Goal: Information Seeking & Learning: Learn about a topic

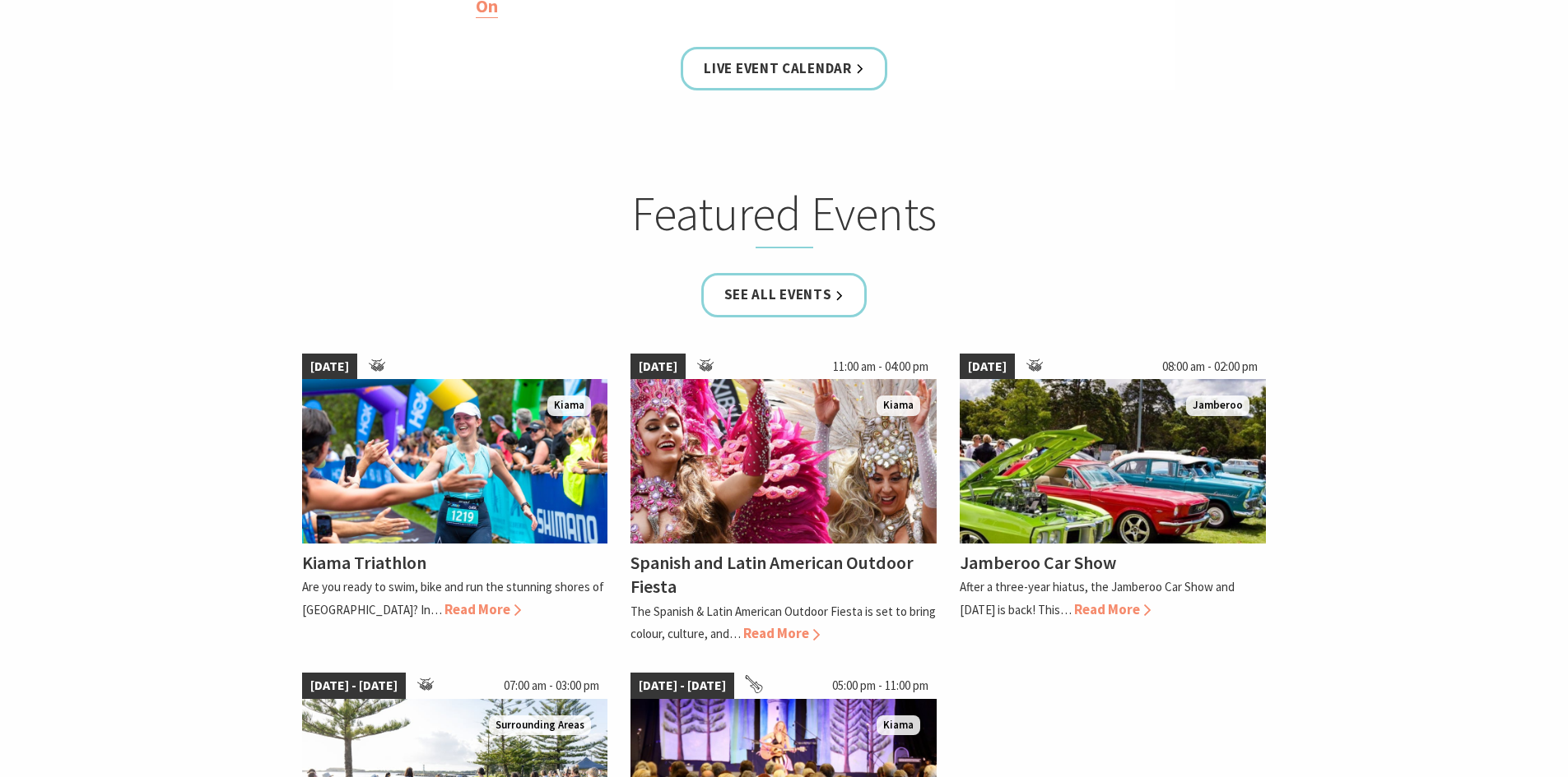
scroll to position [905, 0]
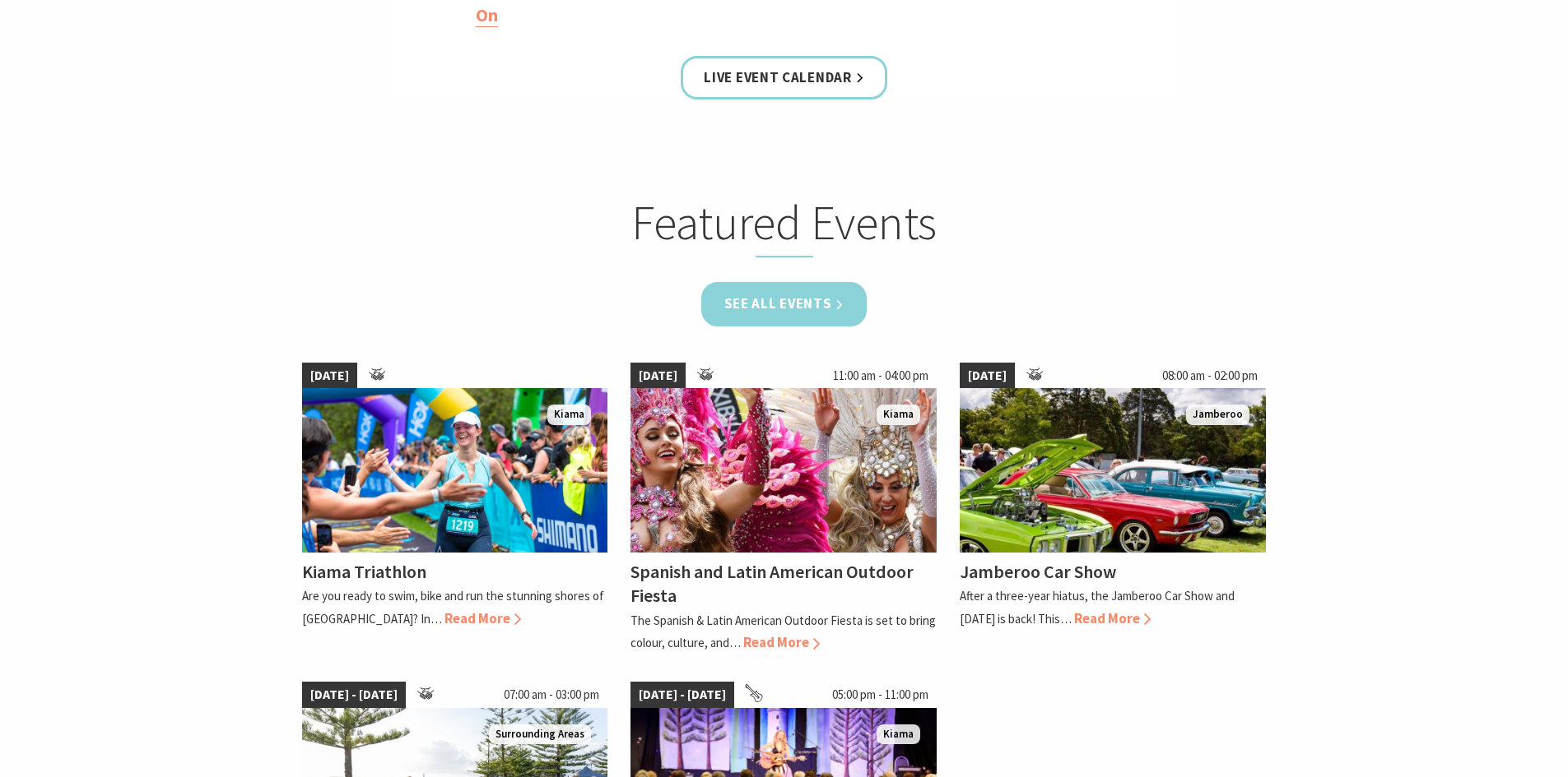
click at [763, 308] on link "See all Events" at bounding box center [784, 304] width 166 height 44
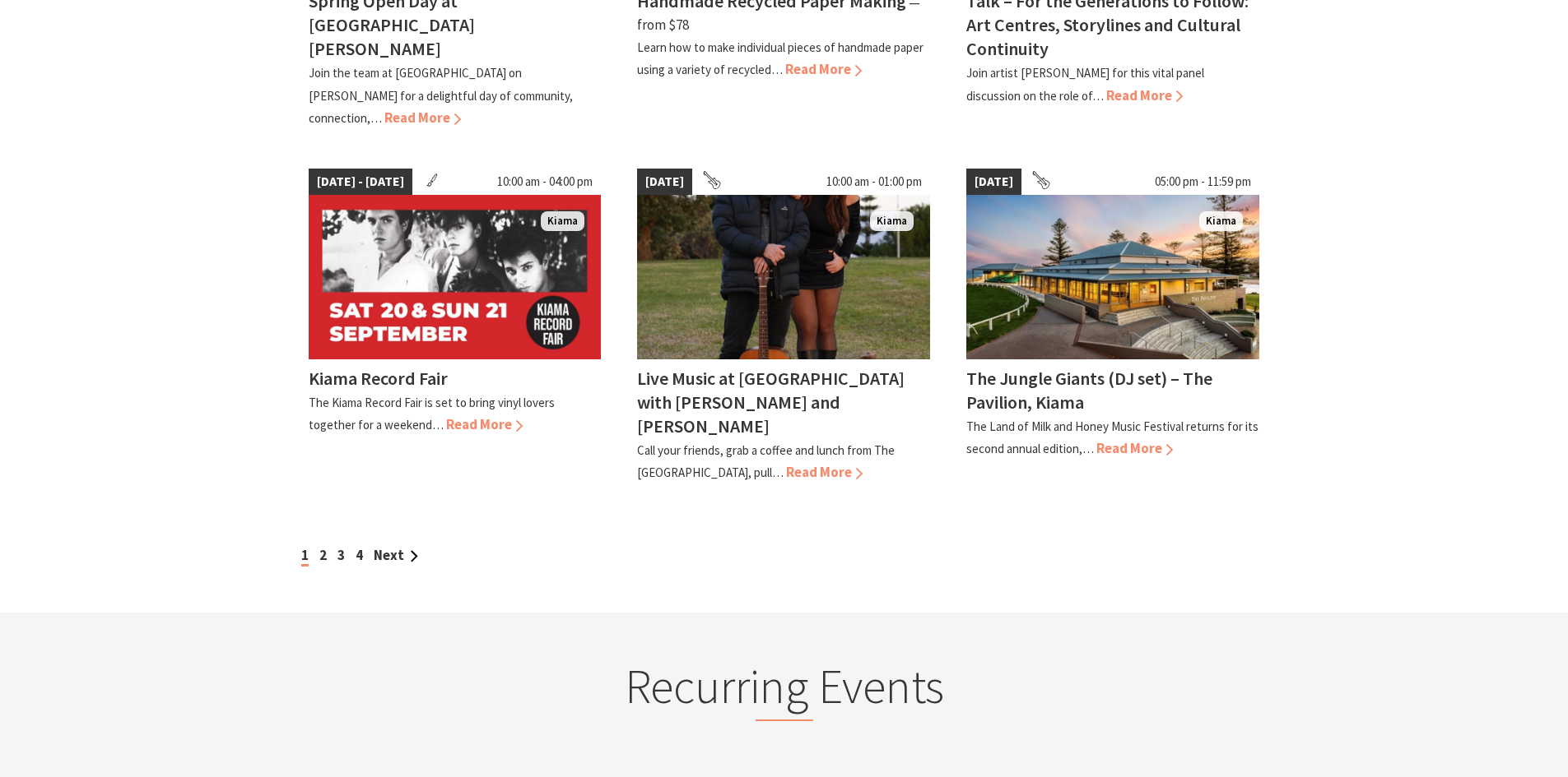
scroll to position [1481, 0]
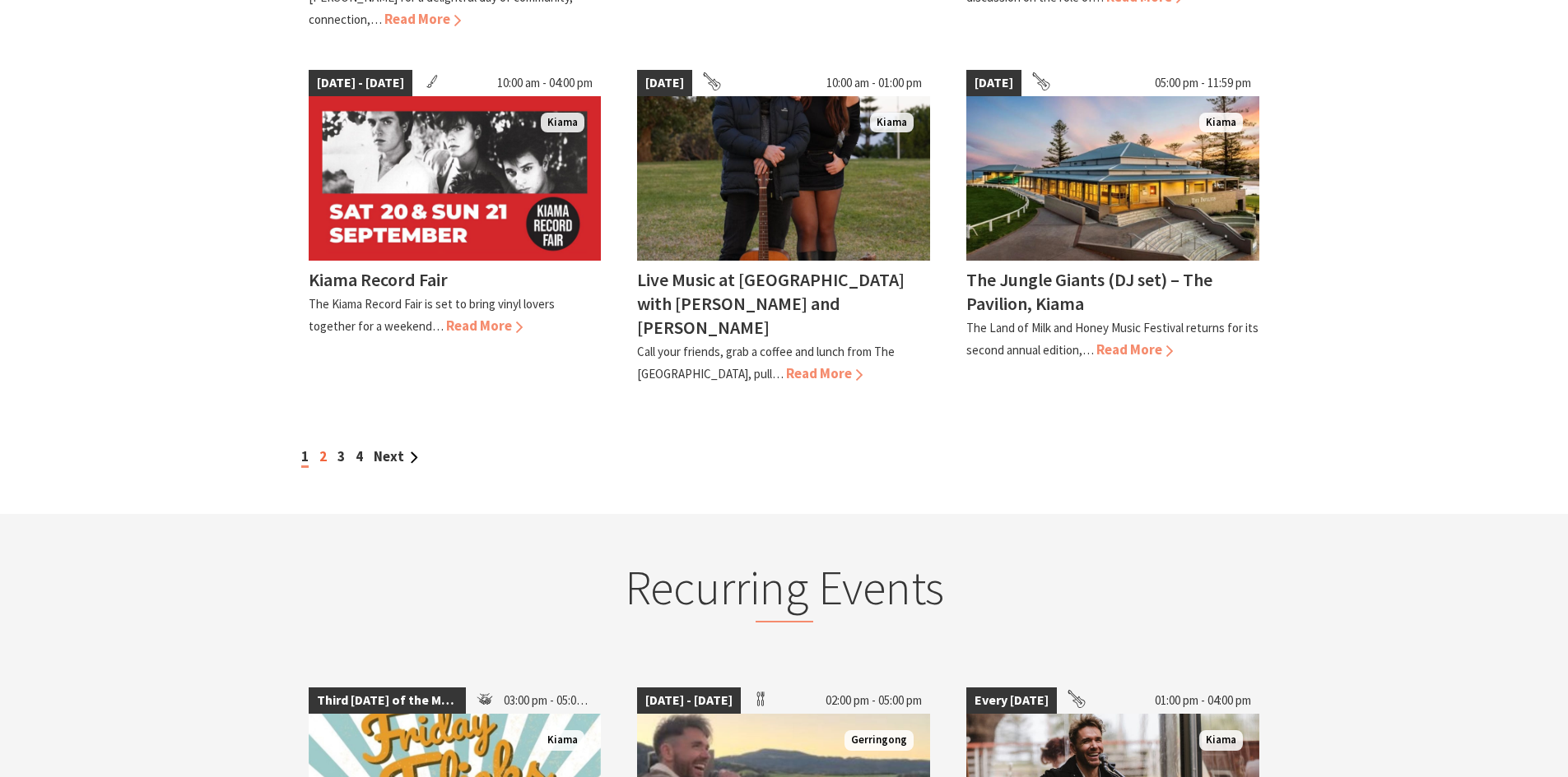
click at [321, 447] on link "2" at bounding box center [323, 456] width 7 height 18
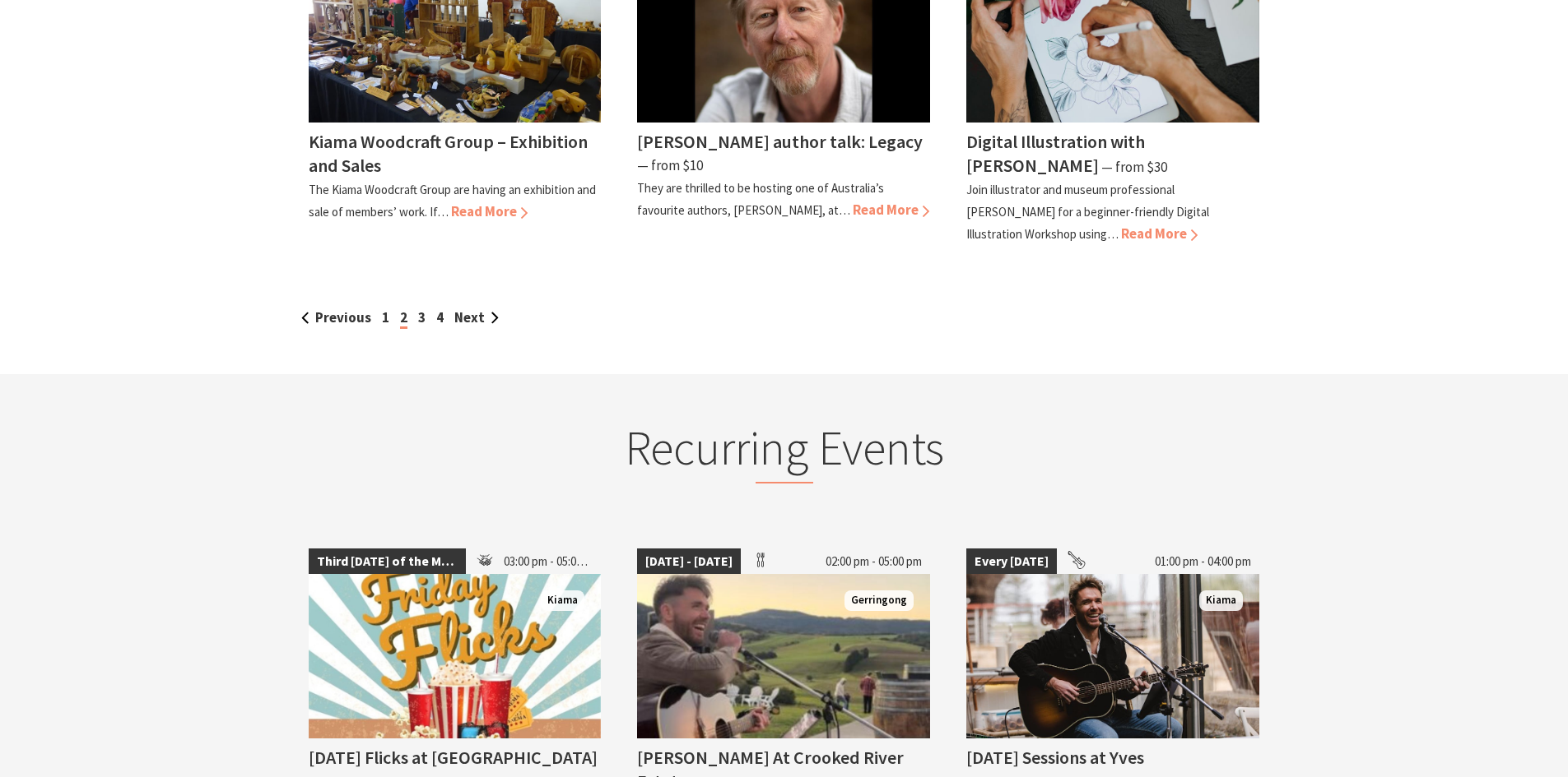
scroll to position [1645, 0]
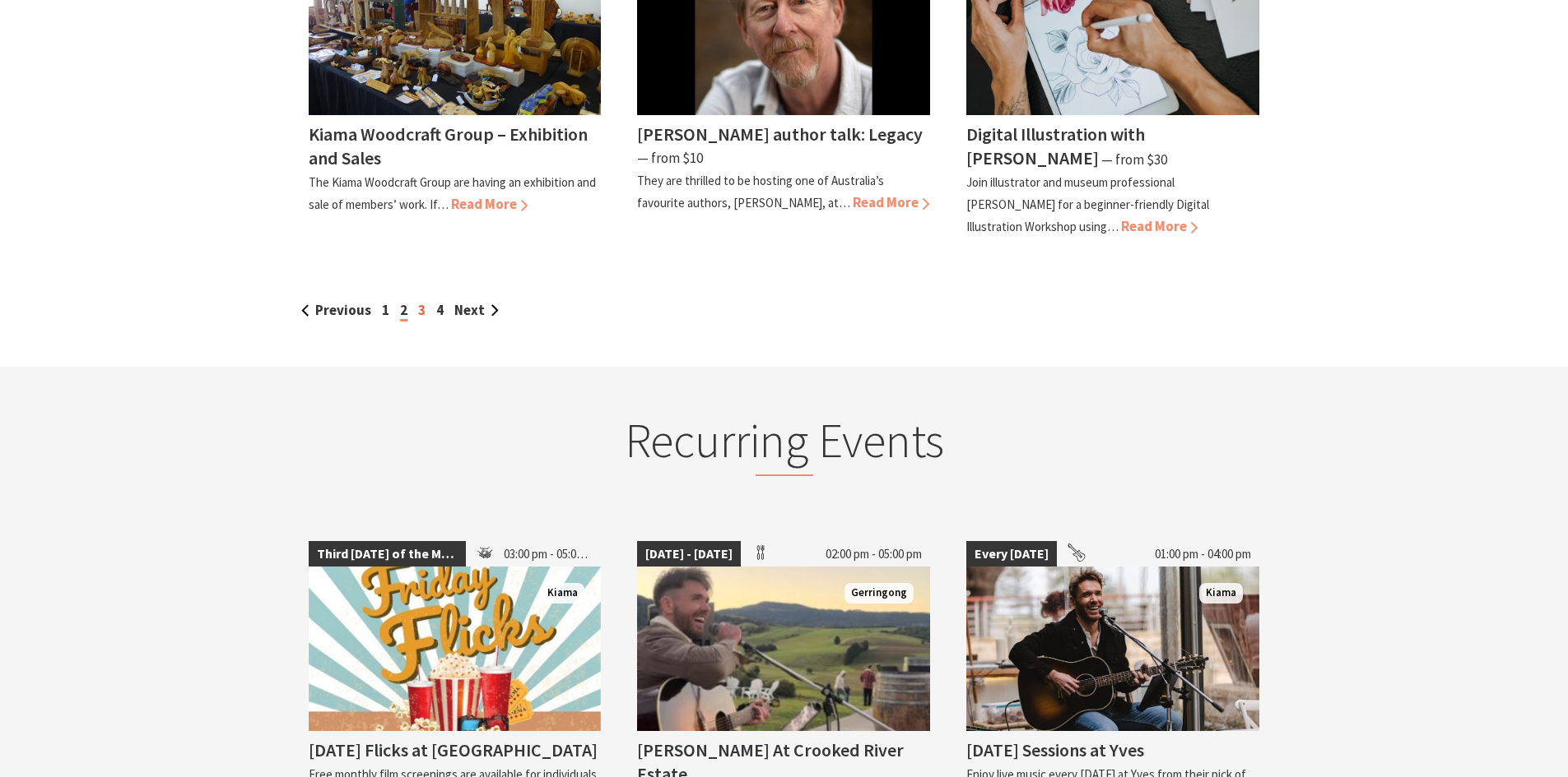
click at [418, 313] on link "3" at bounding box center [421, 310] width 7 height 18
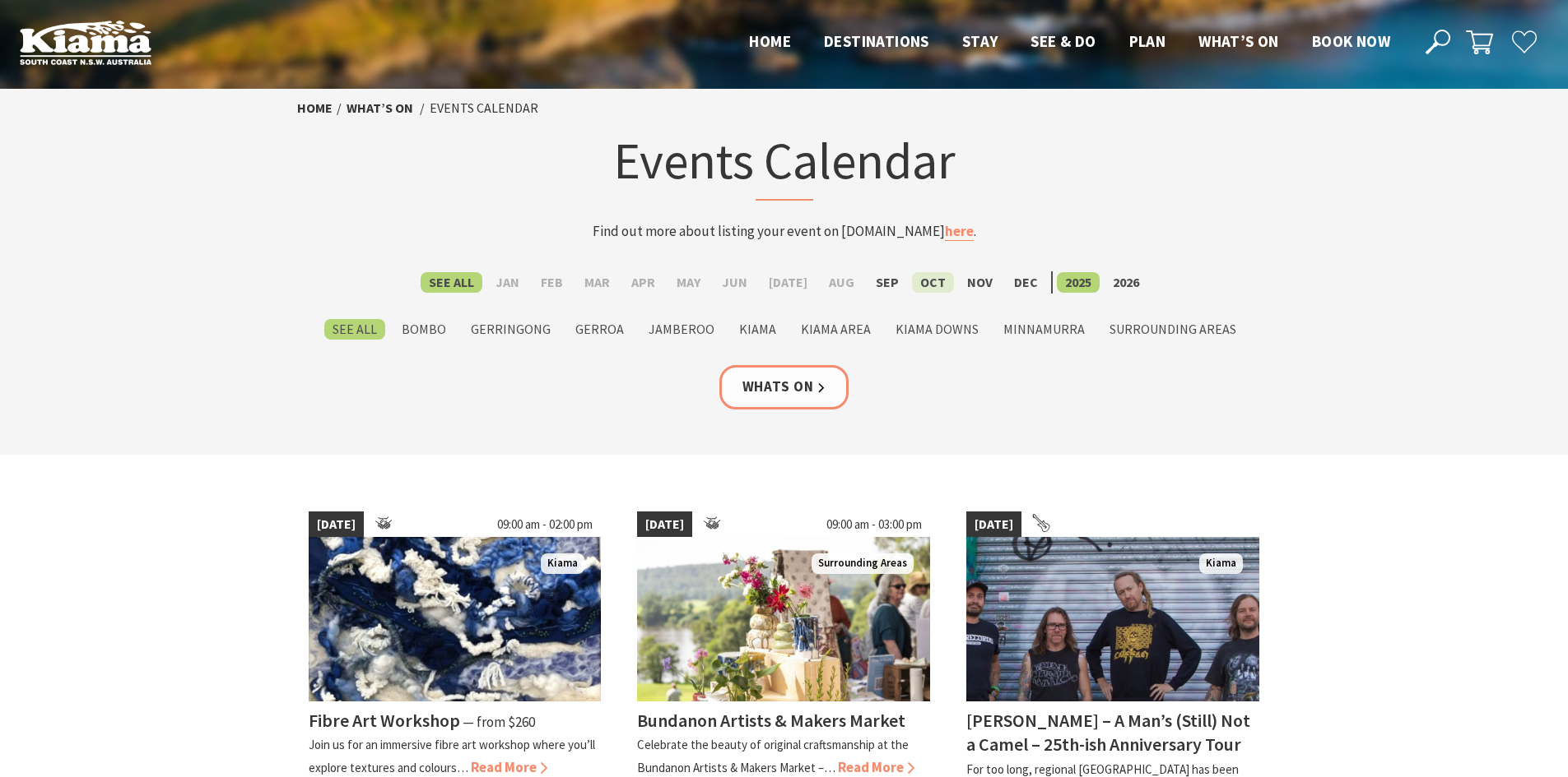
click at [930, 283] on label "Oct" at bounding box center [932, 283] width 42 height 21
click at [0, 0] on input "Oct" at bounding box center [0, 0] width 0 height 0
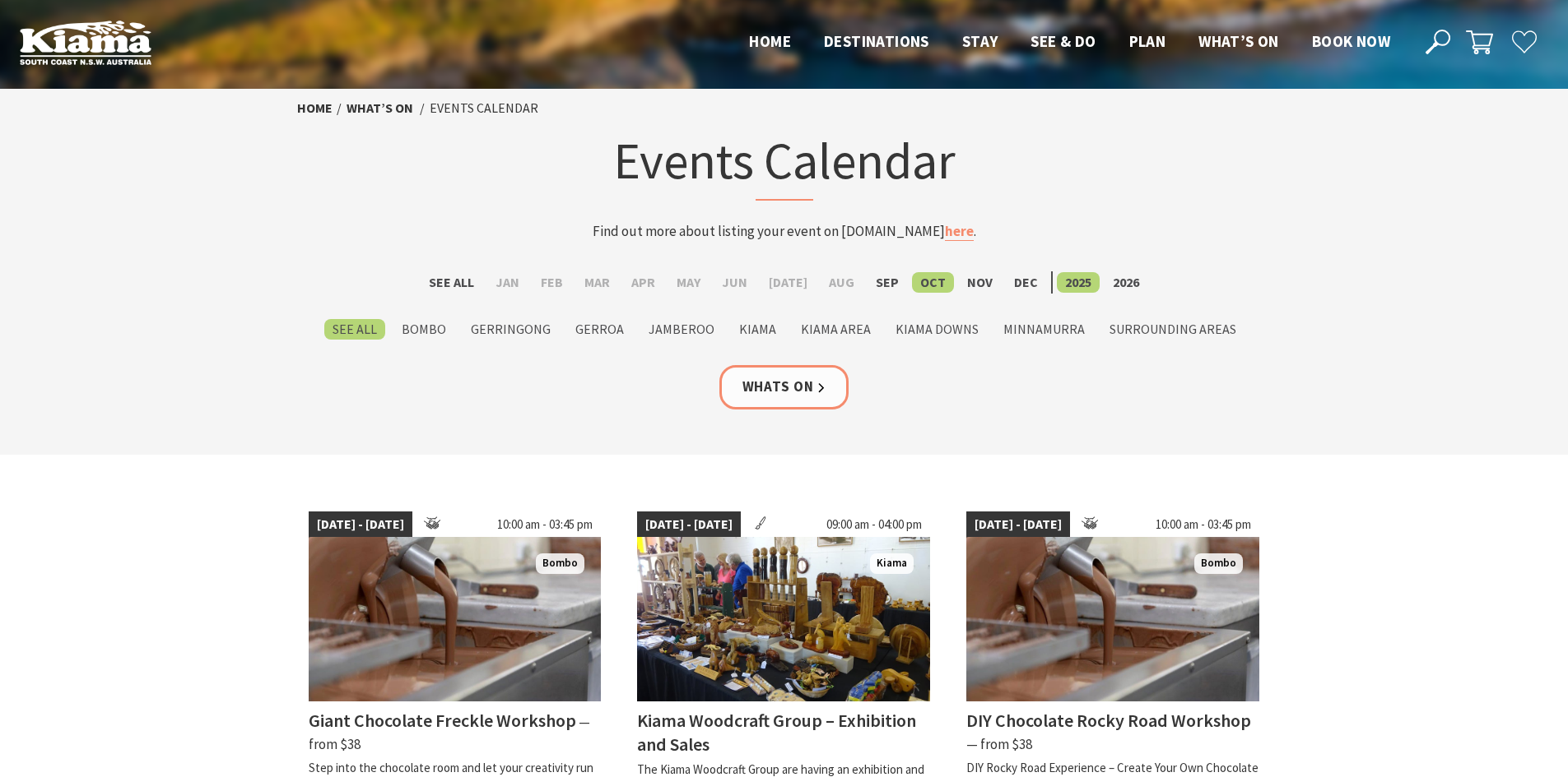
click at [1440, 44] on icon at bounding box center [1437, 42] width 25 height 25
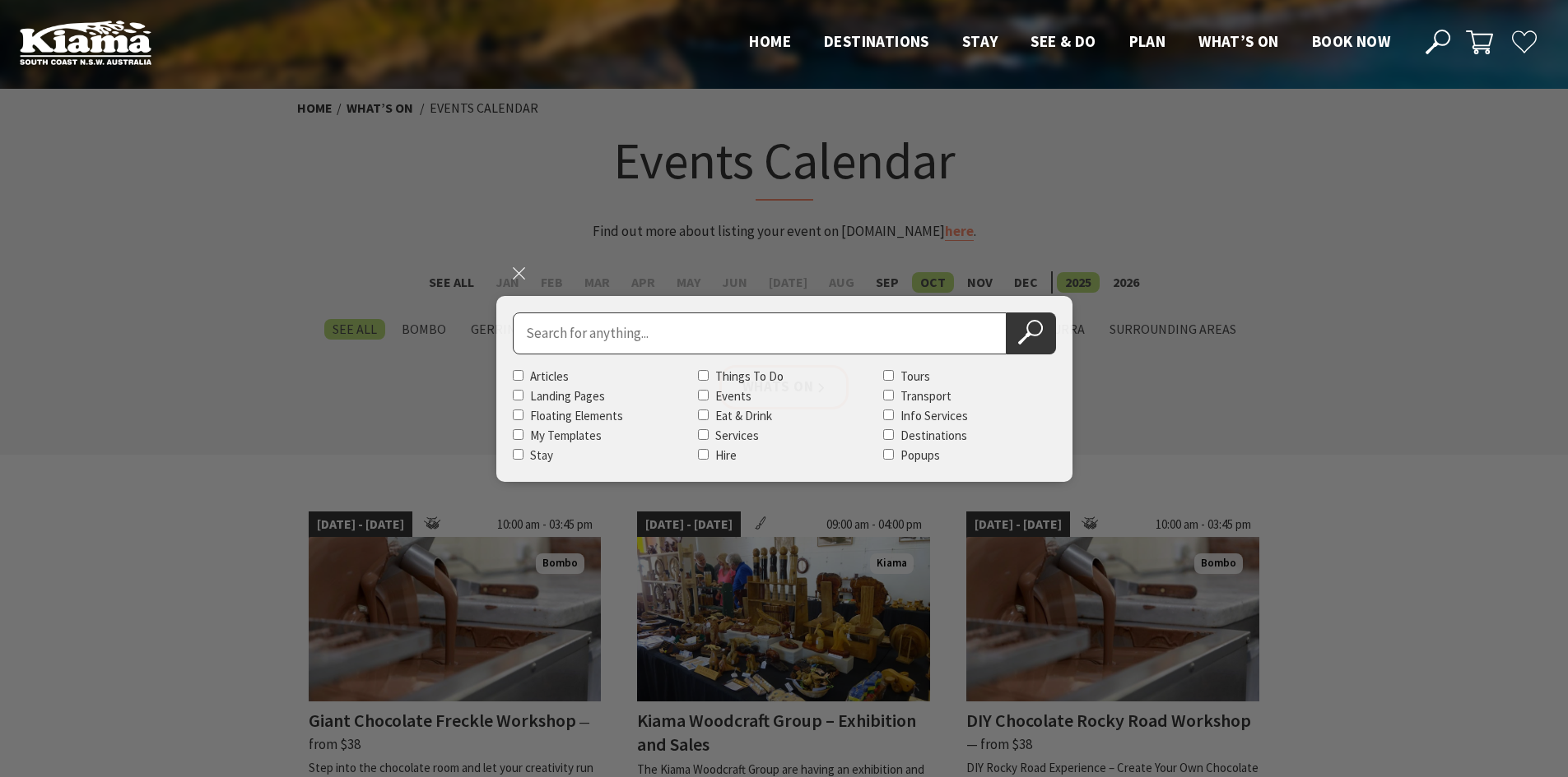
type input "e"
type input "walk"
click at [1006, 313] on button "Search Now" at bounding box center [1030, 334] width 49 height 42
click at [1033, 334] on use at bounding box center [1030, 333] width 25 height 25
click at [699, 378] on input "Things To Do" at bounding box center [703, 376] width 11 height 11
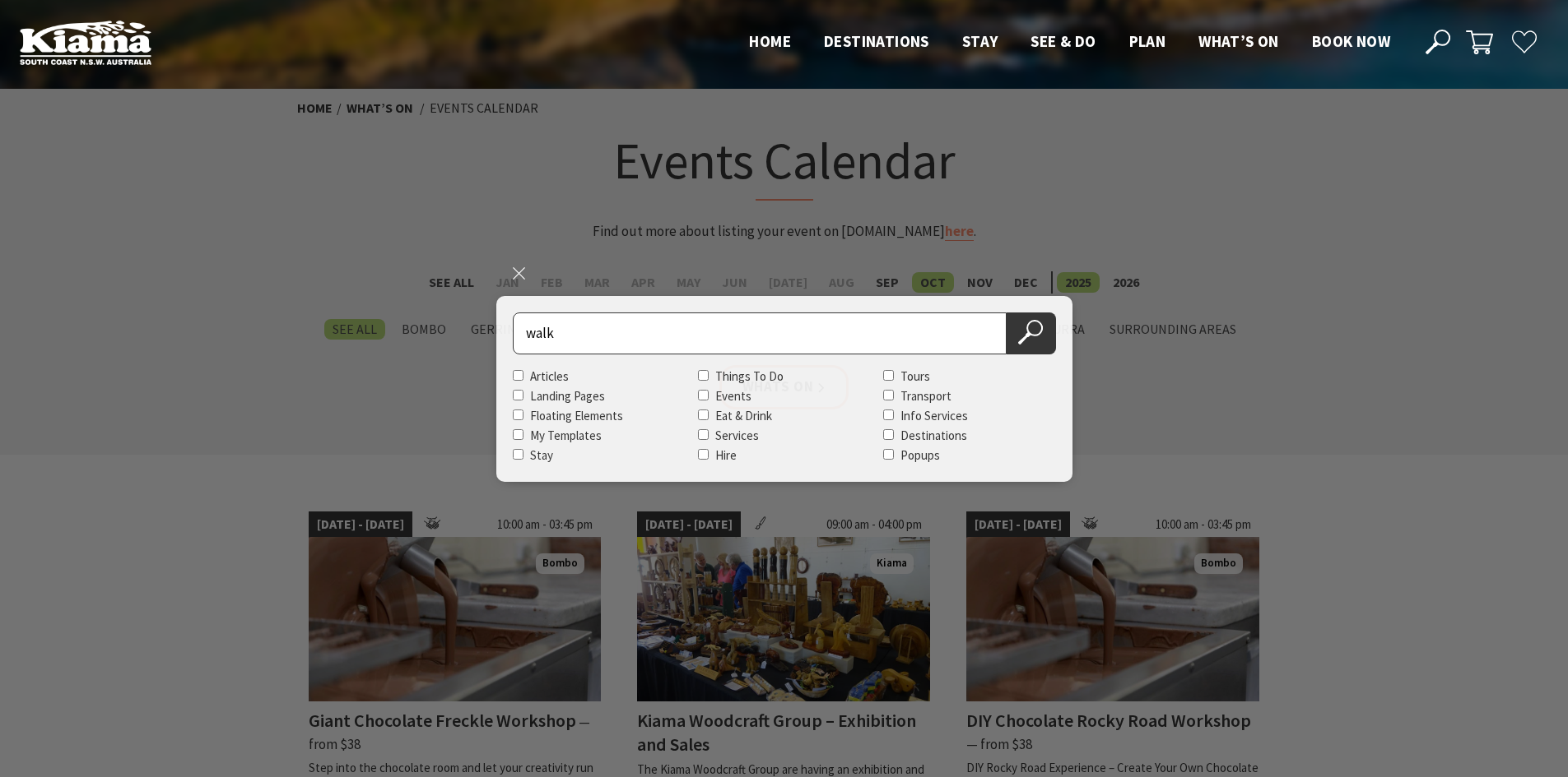
checkbox input "true"
click at [1030, 338] on icon at bounding box center [1030, 333] width 25 height 25
click at [1030, 333] on use at bounding box center [1030, 333] width 25 height 25
drag, startPoint x: 597, startPoint y: 344, endPoint x: 427, endPoint y: 342, distance: 170.0
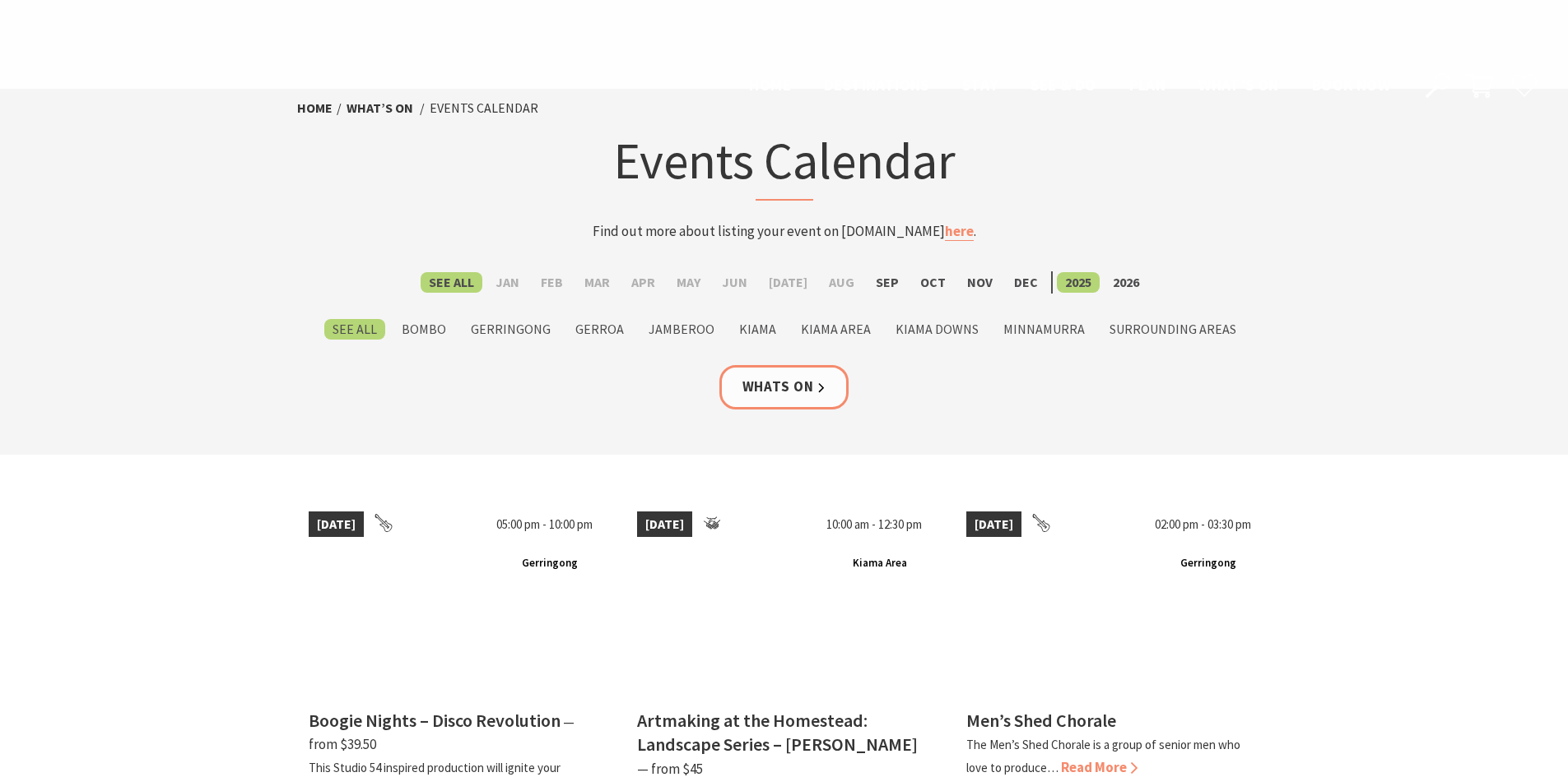
scroll to position [1645, 0]
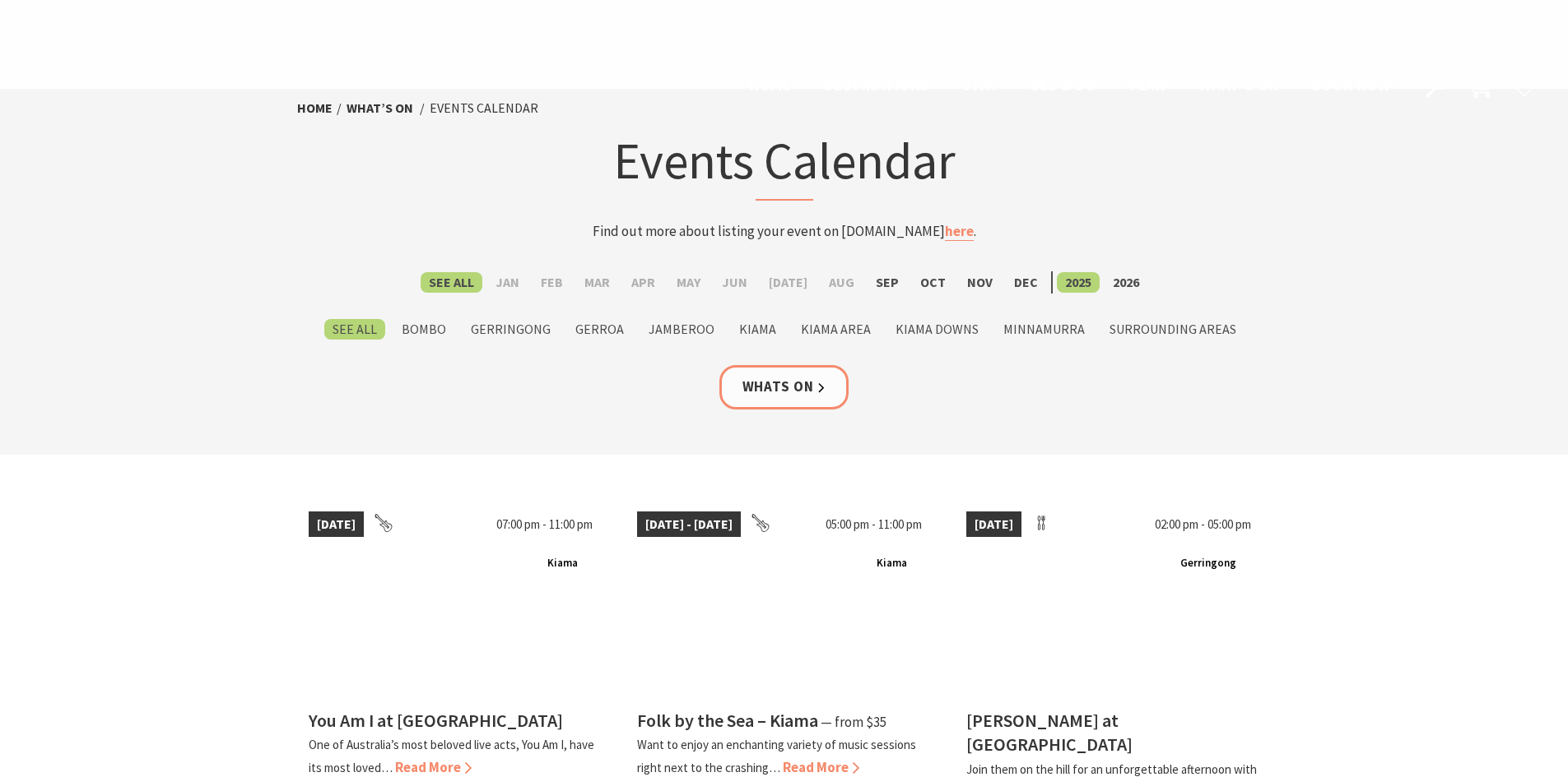
scroll to position [1481, 0]
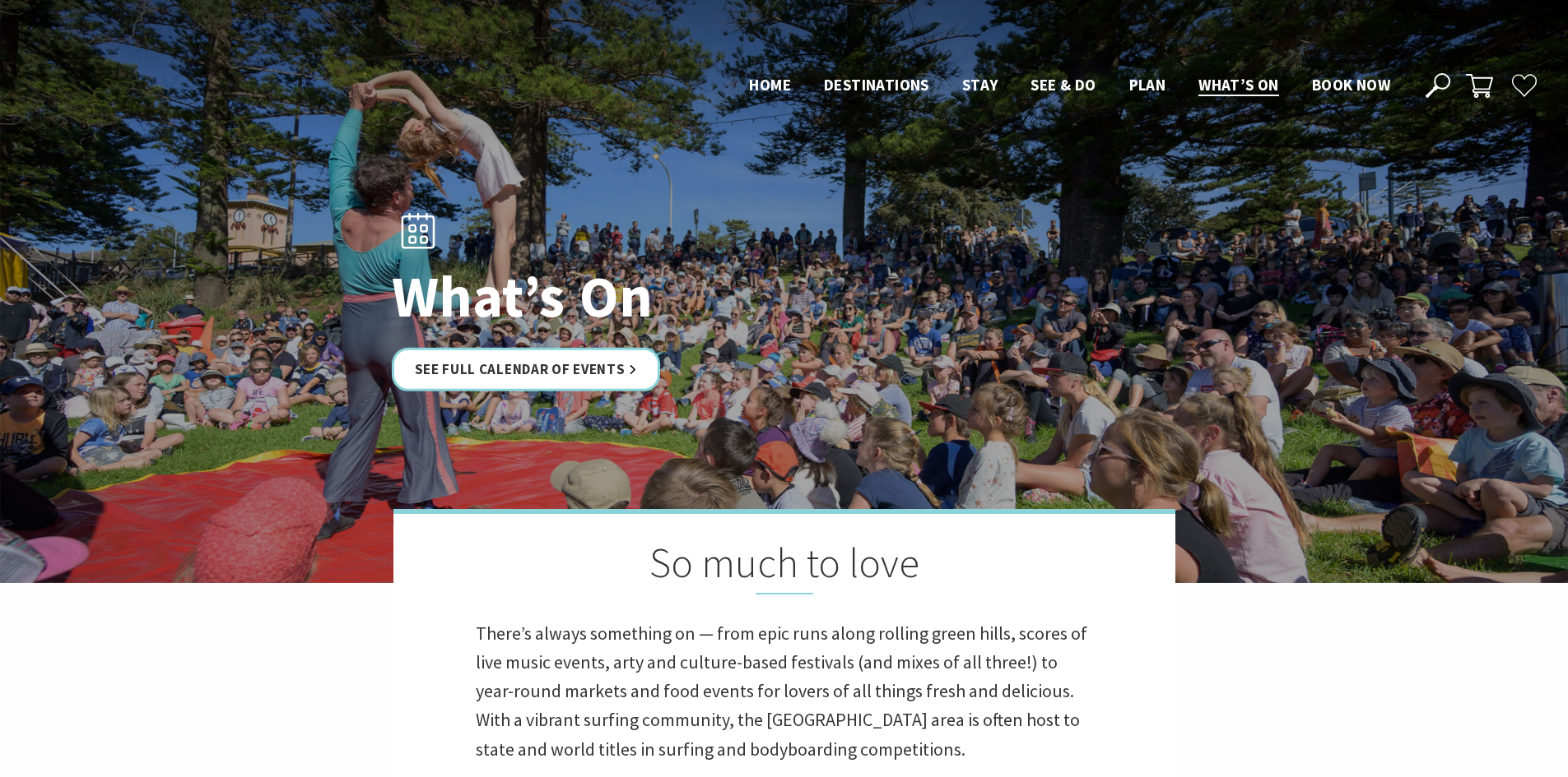
scroll to position [905, 0]
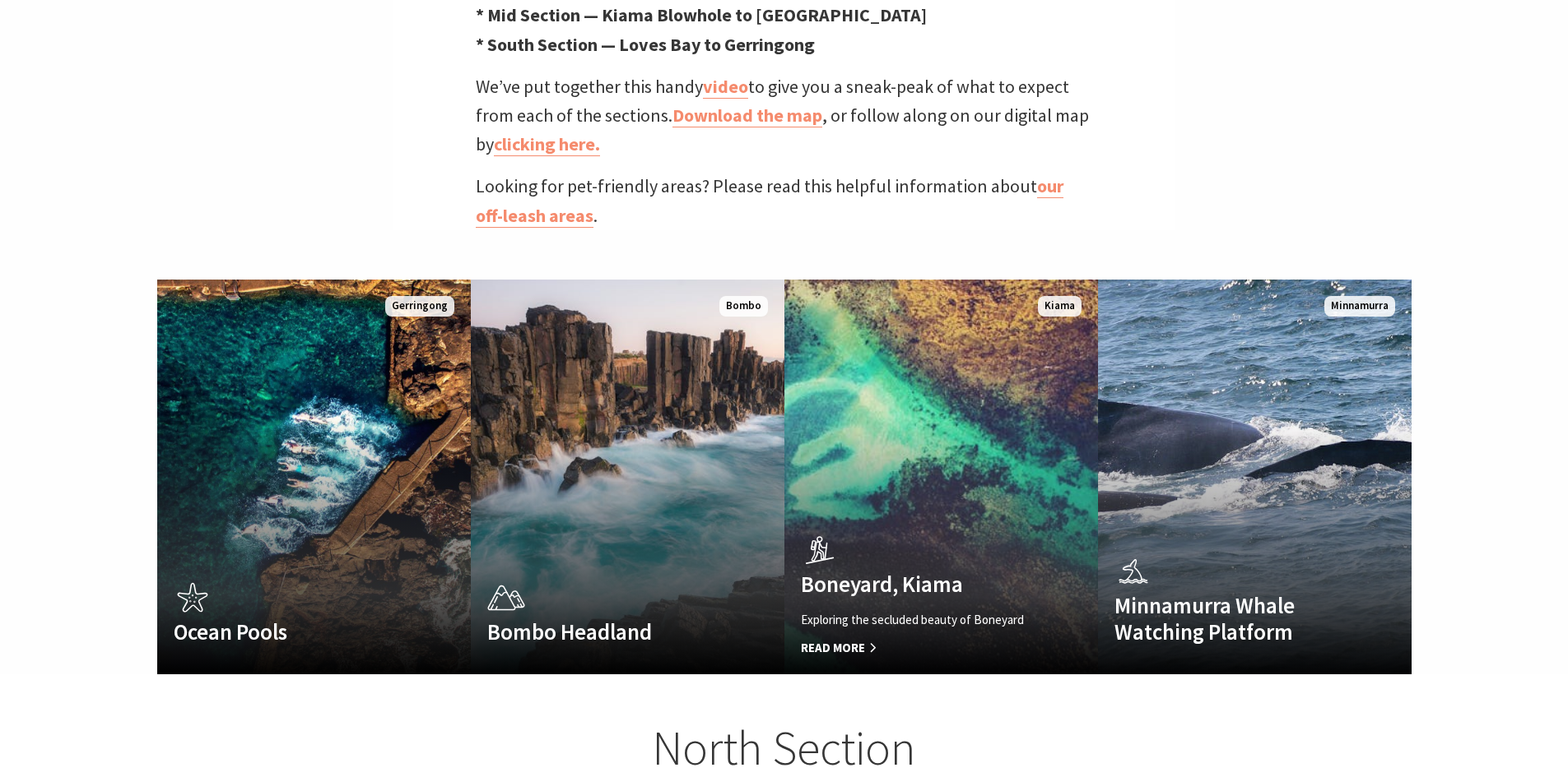
scroll to position [987, 0]
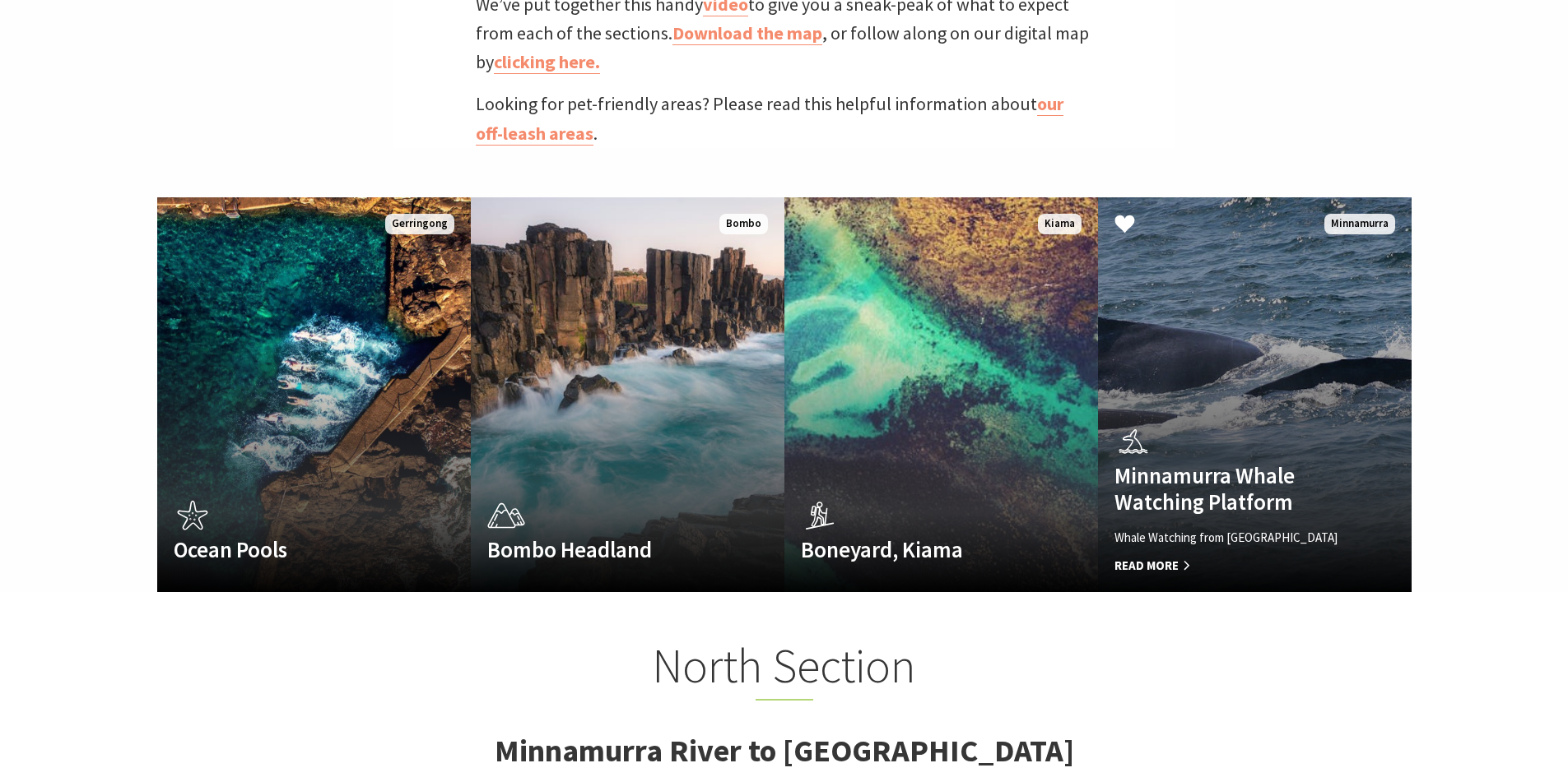
click at [1178, 556] on span "Read More" at bounding box center [1231, 566] width 233 height 20
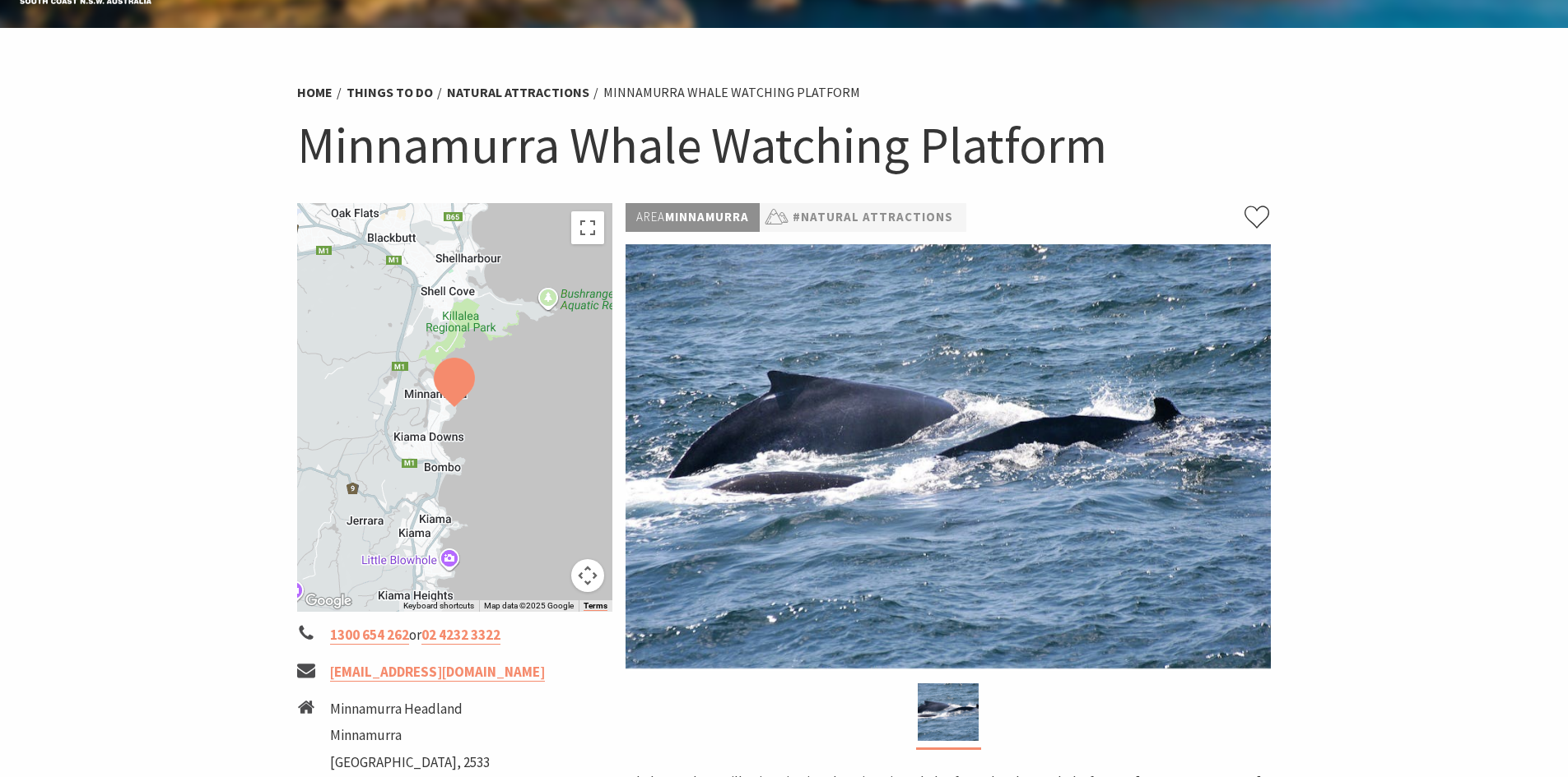
scroll to position [82, 0]
